Goal: Information Seeking & Learning: Find specific fact

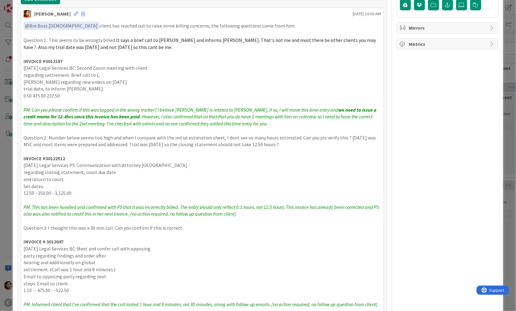
scroll to position [166, 0]
click at [27, 59] on strong "INVOICE #3012187" at bounding box center [43, 61] width 39 height 6
drag, startPoint x: 27, startPoint y: 59, endPoint x: 56, endPoint y: 60, distance: 29.0
click at [56, 60] on strong "INVOICE #3012187" at bounding box center [43, 61] width 39 height 6
click at [81, 67] on p "[DATE] Legal Services BC: Second Zoom meeting with client" at bounding box center [203, 67] width 358 height 7
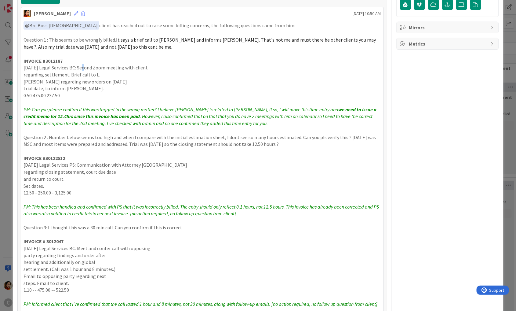
click at [81, 67] on p "[DATE] Legal Services BC: Second Zoom meeting with client" at bounding box center [203, 67] width 358 height 7
click at [78, 89] on p "trial date, to inform [PERSON_NAME]." at bounding box center [203, 88] width 358 height 7
click at [26, 115] on em "we need to issue a credit memo for 12.4hrs since this invoice has been paid" at bounding box center [201, 112] width 354 height 13
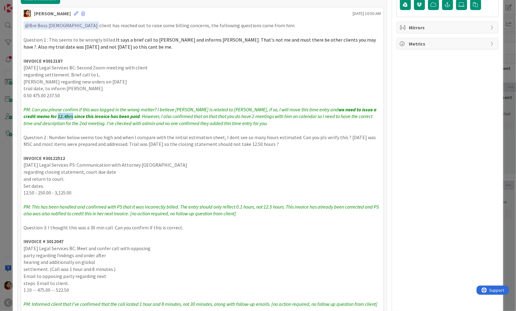
click at [28, 115] on em "we need to issue a credit memo for 12.4hrs since this invoice has been paid" at bounding box center [201, 112] width 354 height 13
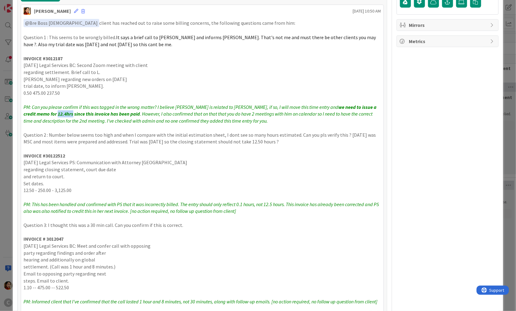
scroll to position [183, 0]
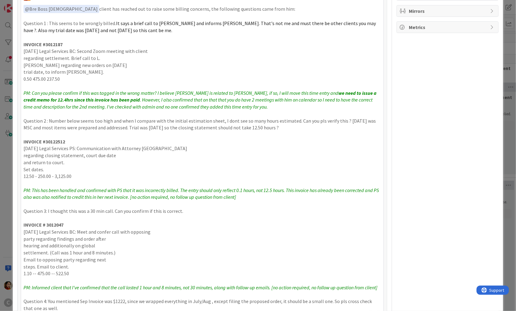
click at [53, 38] on p at bounding box center [203, 37] width 358 height 7
click at [53, 41] on strong "INVOICE #3012187" at bounding box center [43, 44] width 39 height 6
copy strong "3012187"
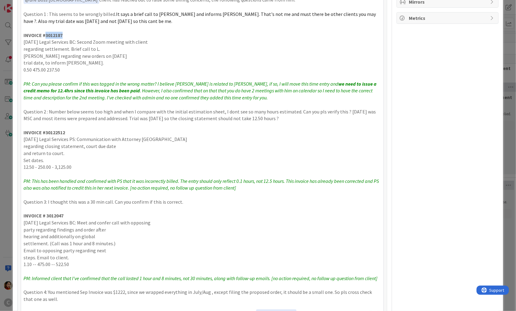
scroll to position [191, 0]
drag, startPoint x: 31, startPoint y: 68, endPoint x: 25, endPoint y: 68, distance: 5.5
click at [25, 68] on p "0.50 475.00 237.50" at bounding box center [203, 70] width 358 height 7
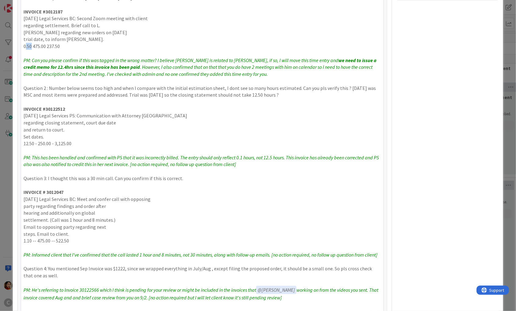
scroll to position [202, 0]
